Goal: Task Accomplishment & Management: Use online tool/utility

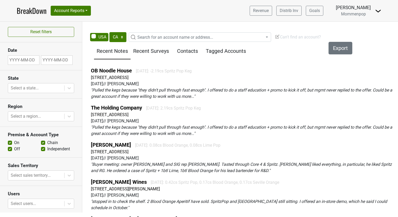
select select "CA"
click at [378, 12] on img at bounding box center [378, 11] width 6 height 6
click at [353, 35] on link "Logout" at bounding box center [360, 38] width 41 height 8
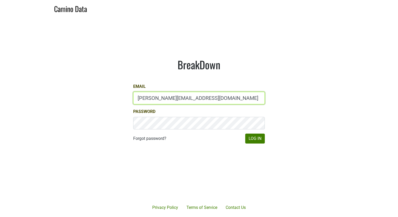
click at [154, 96] on input "sam@mommenpop.com" at bounding box center [199, 98] width 132 height 13
type input "marc@dumol.com"
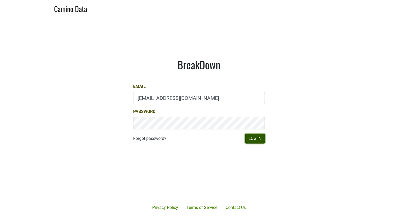
click at [255, 142] on button "Log In" at bounding box center [255, 138] width 20 height 10
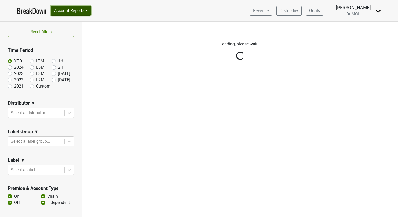
click at [85, 11] on button "Account Reports" at bounding box center [71, 11] width 40 height 10
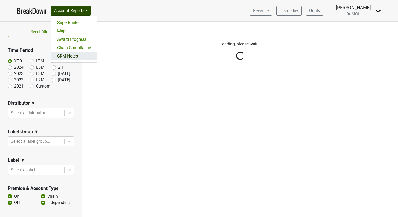
click at [77, 57] on link "CRM Notes" at bounding box center [74, 56] width 46 height 8
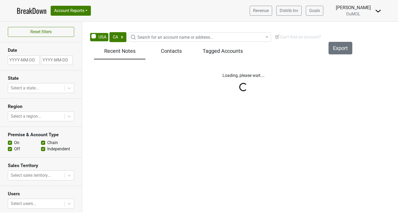
select select "CA"
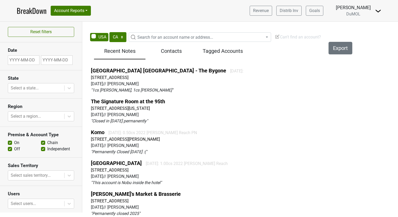
click at [379, 9] on img at bounding box center [378, 11] width 6 height 6
click at [363, 30] on link "Open Leadrank" at bounding box center [360, 29] width 41 height 8
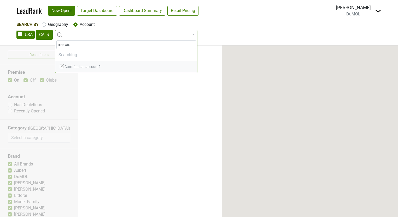
select select "CA"
select select
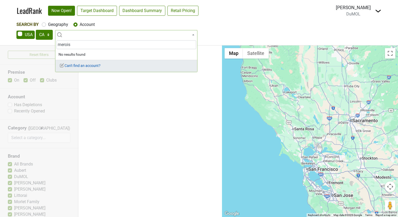
type input "merois"
click at [76, 68] on span "Can't find an account?" at bounding box center [79, 65] width 41 height 4
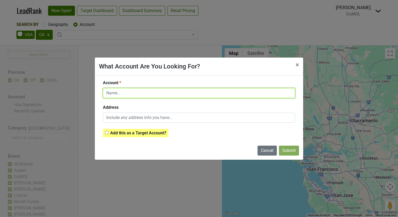
click at [110, 94] on input "text" at bounding box center [199, 93] width 192 height 10
type input "Merois"
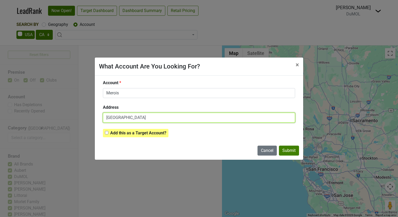
type input "West Hollywood"
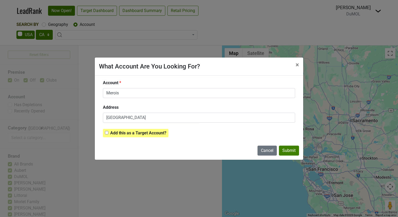
click at [108, 131] on div "Add this as a Target Account?" at bounding box center [135, 133] width 61 height 6
click at [107, 132] on input "checkbox" at bounding box center [106, 132] width 3 height 3
checkbox input "true"
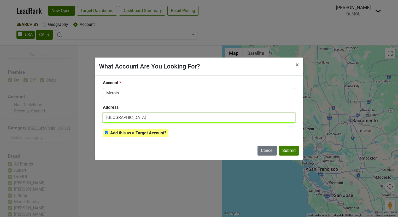
click at [150, 120] on input "West Hollywood" at bounding box center [199, 118] width 192 height 10
type input "West Hollywood, CA"
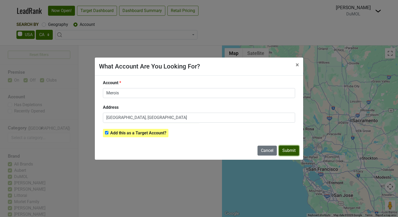
click at [289, 154] on button "Submit" at bounding box center [289, 150] width 20 height 10
checkbox input "false"
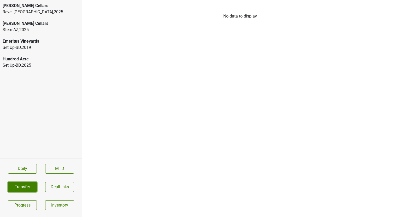
click at [25, 185] on button "Transfer" at bounding box center [22, 187] width 29 height 10
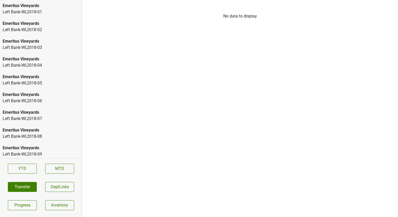
scroll to position [189, 0]
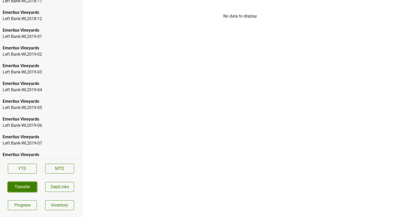
click at [28, 188] on button "Transfer" at bounding box center [22, 187] width 29 height 10
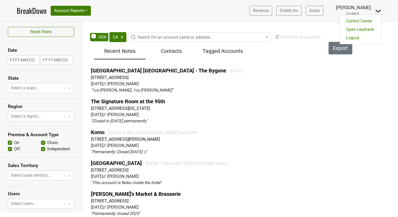
select select "CA"
click at [359, 37] on link "Logout" at bounding box center [360, 38] width 41 height 8
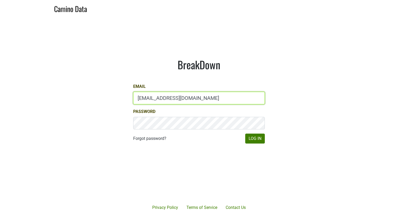
click at [155, 99] on input "marc@dumol.com" at bounding box center [199, 98] width 132 height 13
type input "vilma@donnachadh.com"
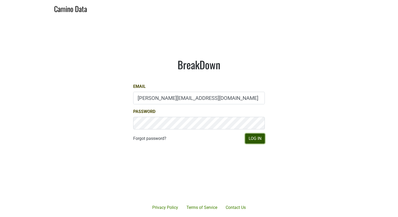
click button "Log In"
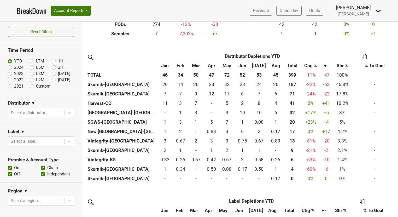
scroll to position [103, 0]
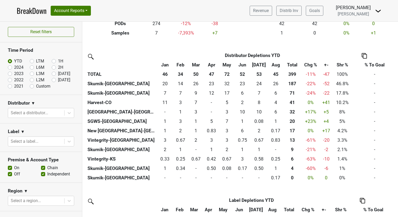
click at [101, 65] on th "&nbsp;: activate to sort column ascending" at bounding box center [121, 64] width 71 height 9
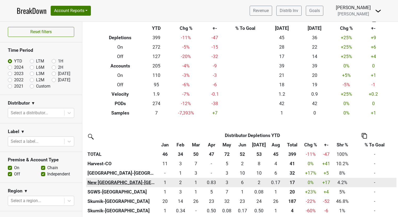
scroll to position [0, 0]
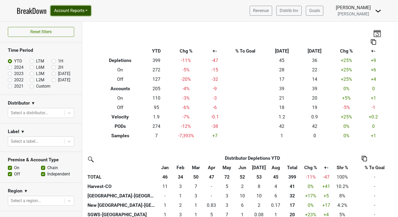
click at [89, 8] on button "Account Reports" at bounding box center [71, 11] width 40 height 10
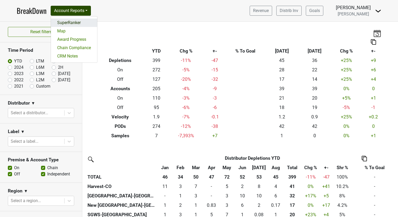
click at [79, 21] on link "SuperRanker" at bounding box center [74, 23] width 46 height 8
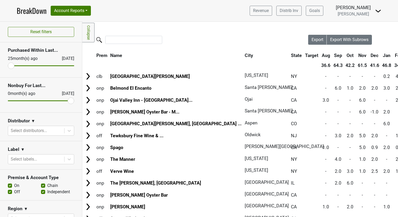
click at [86, 31] on link "Collapse" at bounding box center [88, 33] width 12 height 20
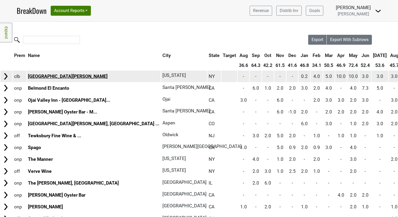
click at [69, 74] on link "San Vicente West Village" at bounding box center [68, 76] width 80 height 5
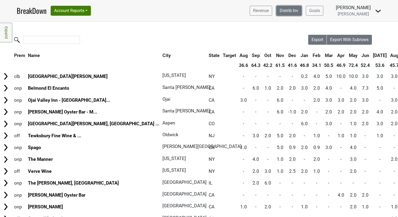
click at [286, 11] on link "Distrib Inv" at bounding box center [288, 11] width 25 height 10
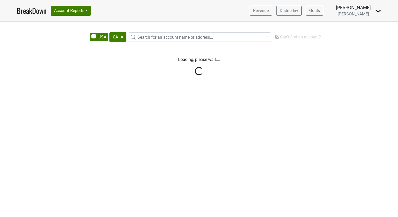
select select "CA"
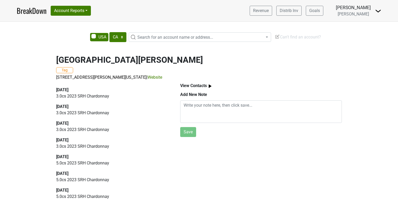
click at [148, 75] on link "Website" at bounding box center [155, 77] width 15 height 5
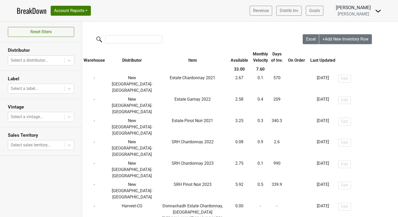
click at [33, 12] on link "BreakDown" at bounding box center [32, 10] width 30 height 11
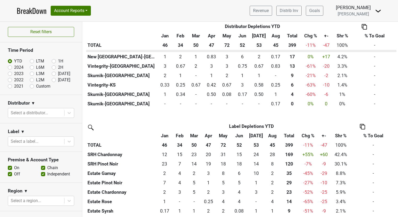
scroll to position [179, 0]
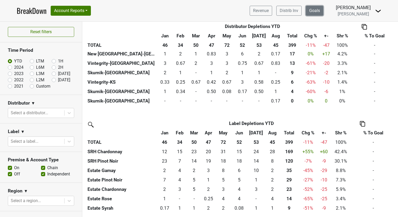
click at [318, 10] on link "Goals" at bounding box center [315, 11] width 18 height 10
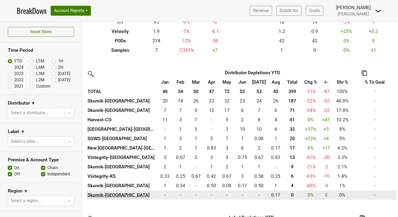
scroll to position [95, 0]
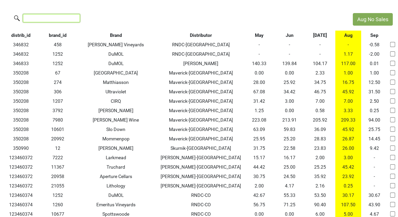
click at [43, 18] on input "search" at bounding box center [51, 18] width 57 height 8
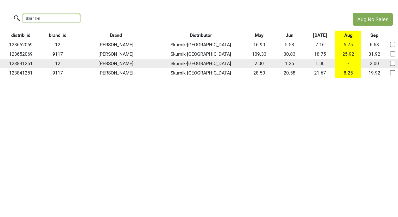
type input "skurnik-n"
click at [391, 64] on input "checkbox" at bounding box center [392, 63] width 5 height 5
checkbox input "true"
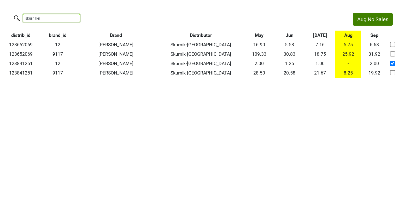
drag, startPoint x: 31, startPoint y: 19, endPoint x: -30, endPoint y: 12, distance: 61.2
click at [0, 12] on html "Aug No Sales skurnik-n distrib_id brand_id Brand Distributor May Jun Jul Aug Se…" at bounding box center [199, 45] width 398 height 91
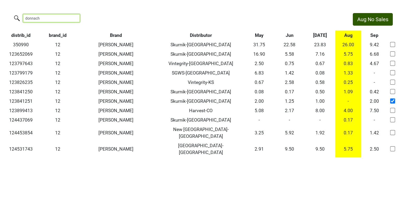
type input "donnach"
click at [376, 15] on button "Aug No Sales" at bounding box center [373, 19] width 40 height 13
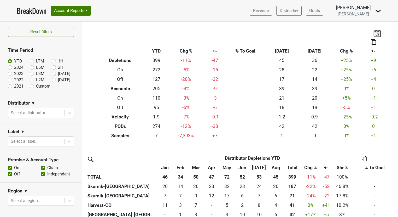
click at [376, 32] on img at bounding box center [377, 33] width 8 height 7
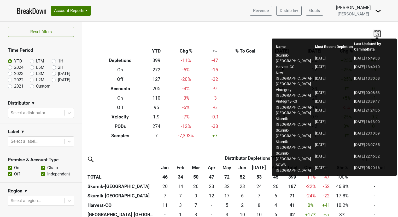
click at [246, 30] on div "Breakdown Type YTD Chg % +- % To Goal Aug ‘[DATE] Chg % +- Depletions 399 -11 %…" at bounding box center [240, 81] width 298 height 119
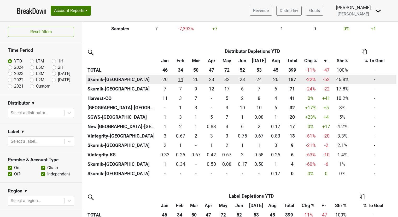
scroll to position [113, 0]
